Goal: Task Accomplishment & Management: Use online tool/utility

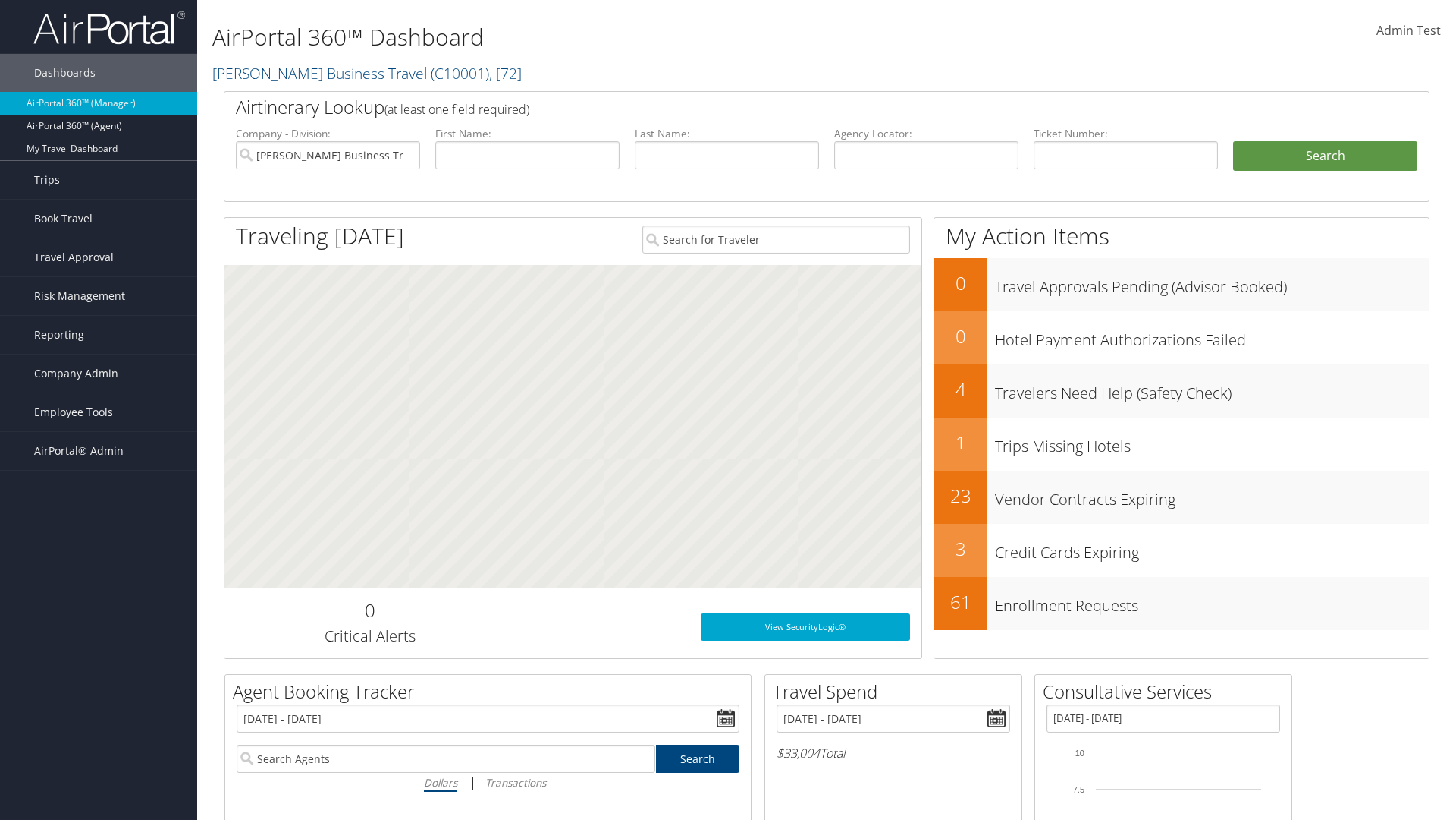
click at [1408, 31] on span "Admin Test" at bounding box center [1409, 31] width 64 height 16
click at [1341, 137] on link "Log Consulting Time" at bounding box center [1341, 136] width 169 height 26
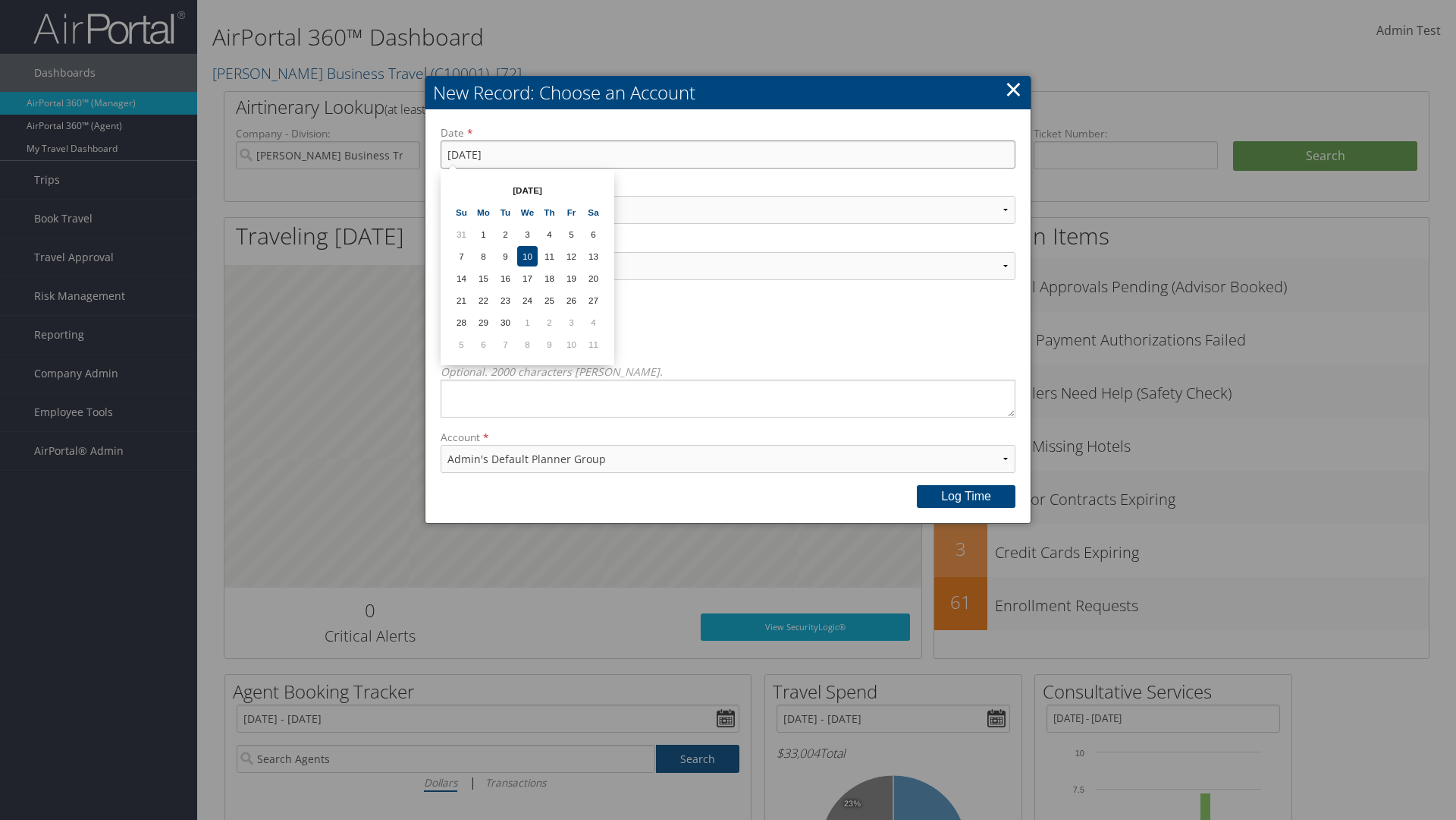
type input "[DATE]"
click at [728, 210] on select "Select Category... Account Support Consultative Services" at bounding box center [728, 210] width 575 height 28
select select "2"
click at [728, 266] on select "Select Activity... 20 points | Client Communications (Industry updates, Newslet…" at bounding box center [728, 266] width 575 height 28
select select "240-1"
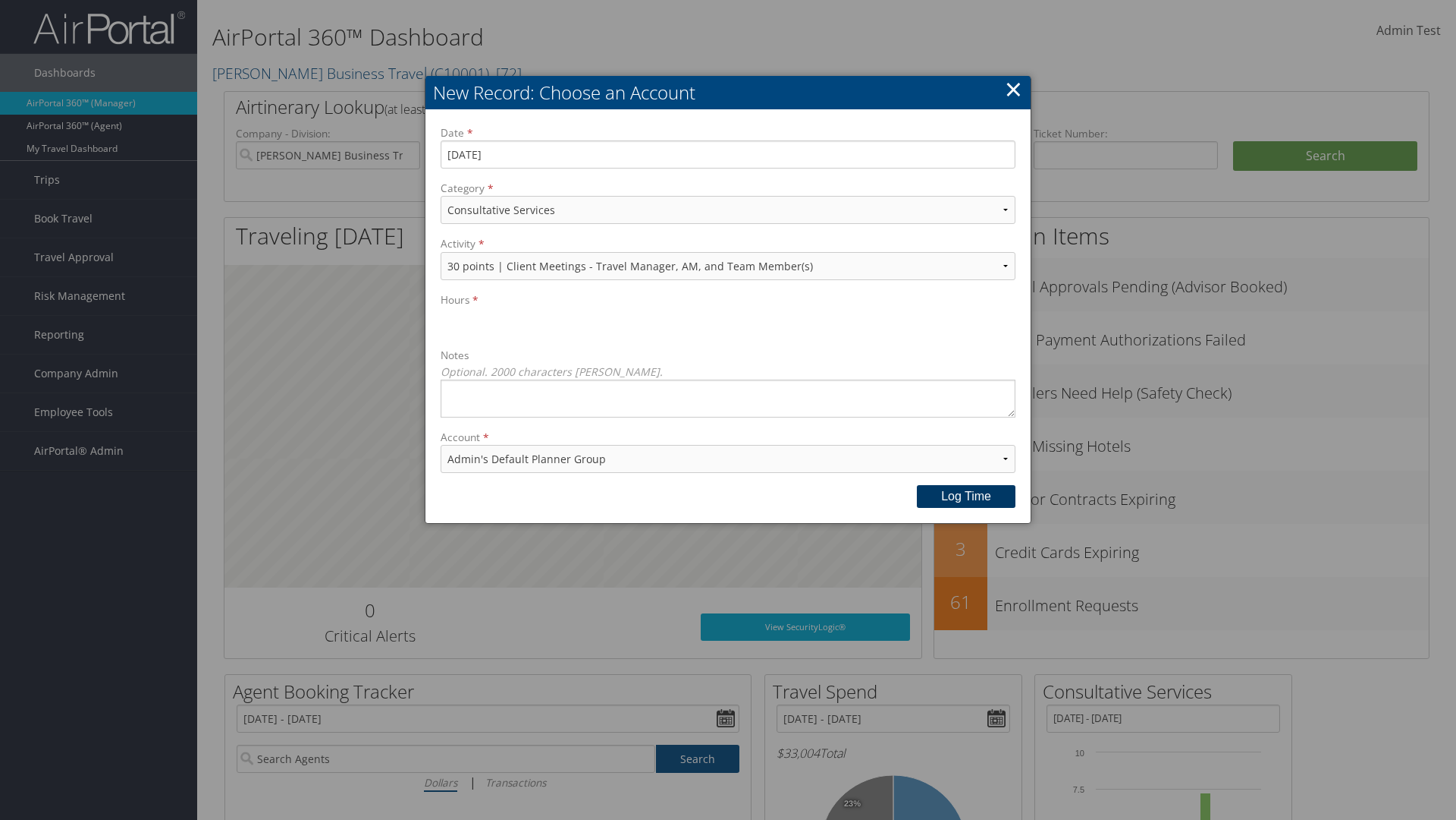
click at [966, 496] on button "Log time" at bounding box center [966, 497] width 99 height 23
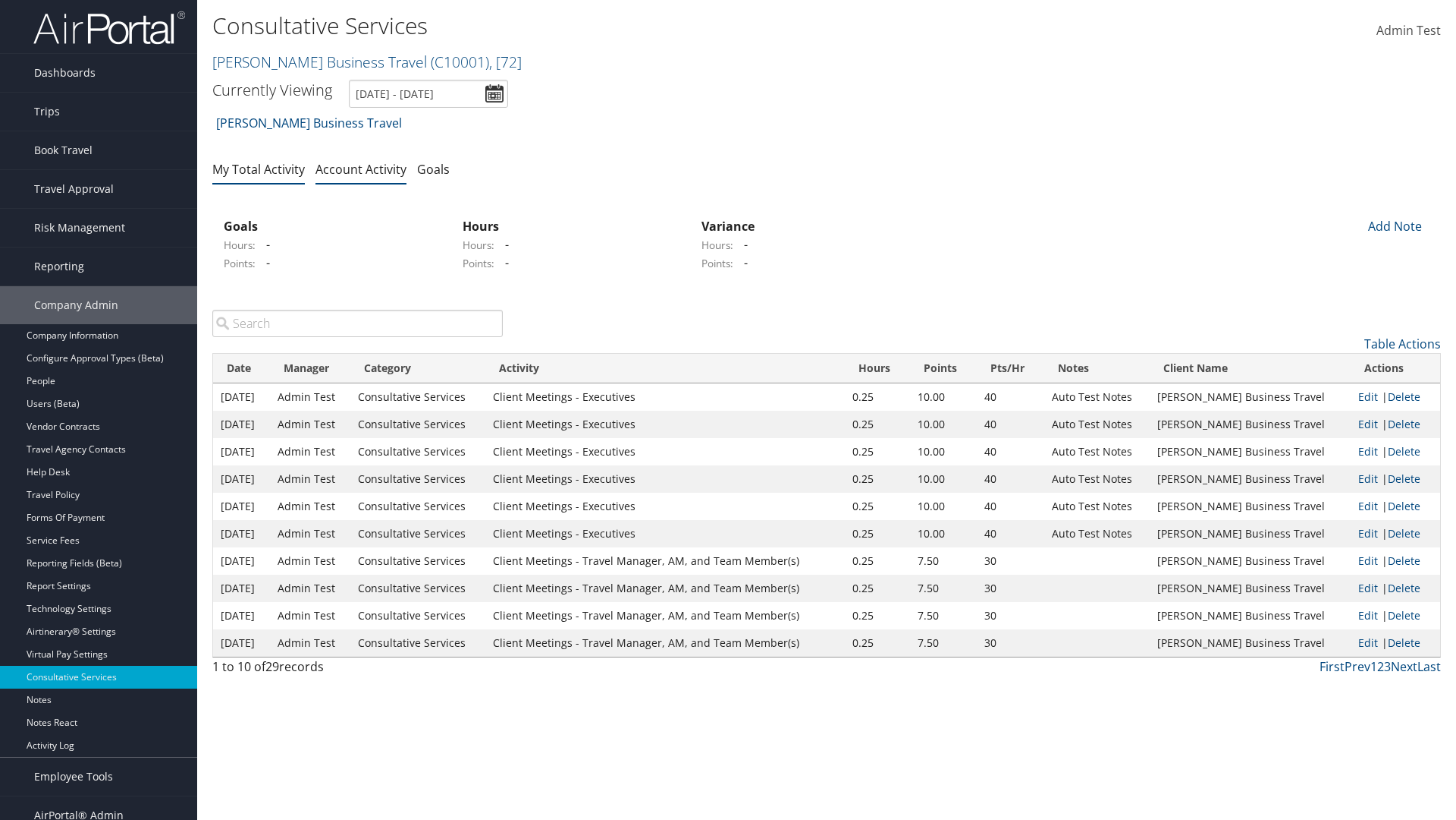
click at [259, 168] on link "My Total Activity" at bounding box center [259, 169] width 92 height 16
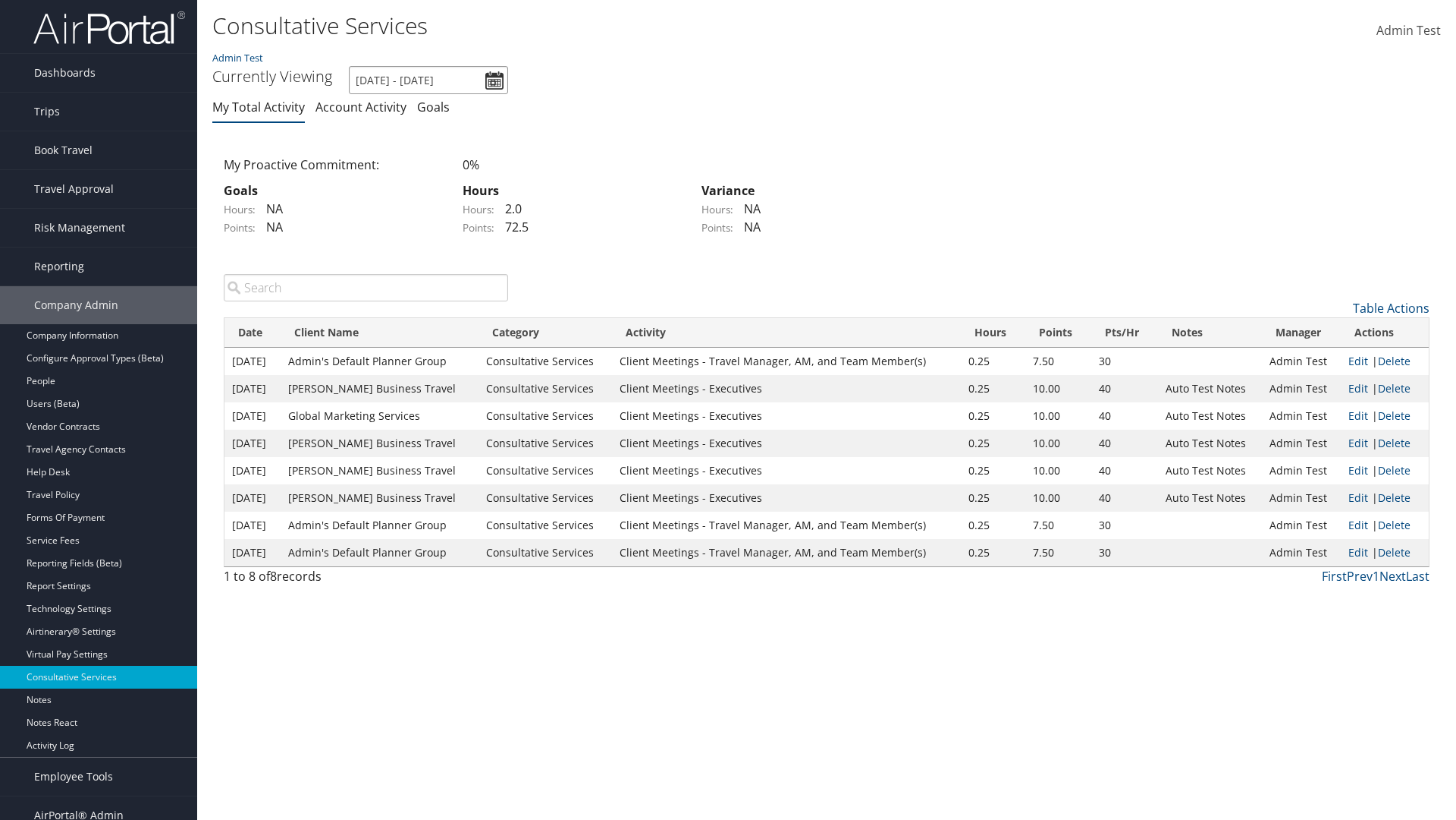
click at [429, 80] on input "9/1/2025 - 9/30/2025" at bounding box center [428, 80] width 159 height 28
click at [410, 110] on li "This Month" at bounding box center [410, 111] width 110 height 20
type input "9/1/2025 - 9/30/2025"
